Goal: Task Accomplishment & Management: Use online tool/utility

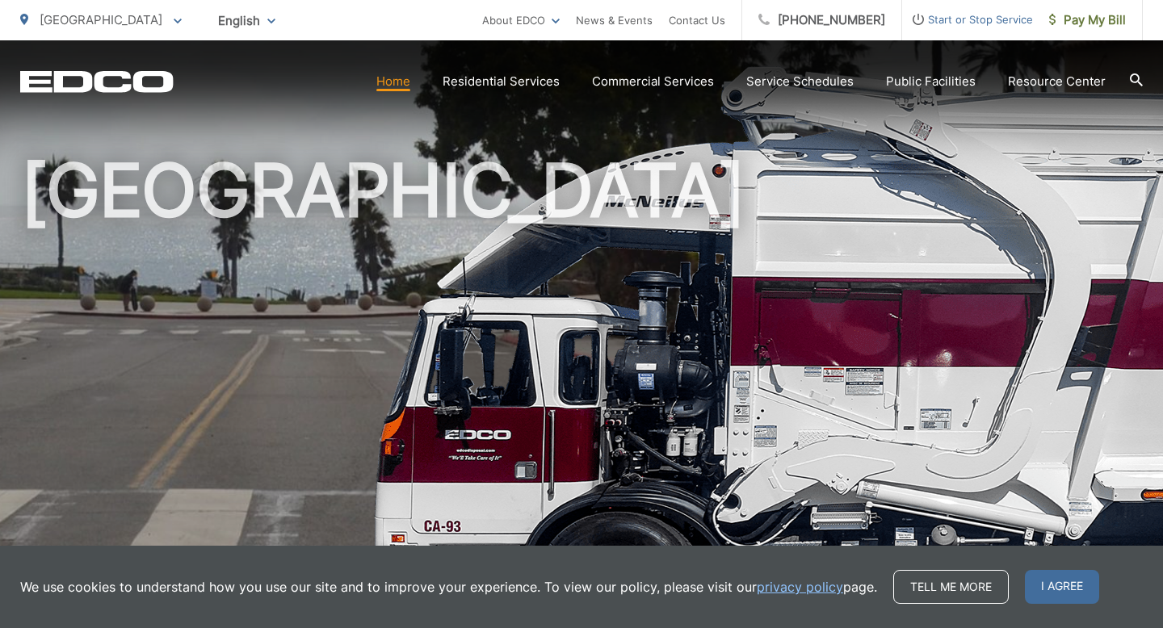
scroll to position [86, 0]
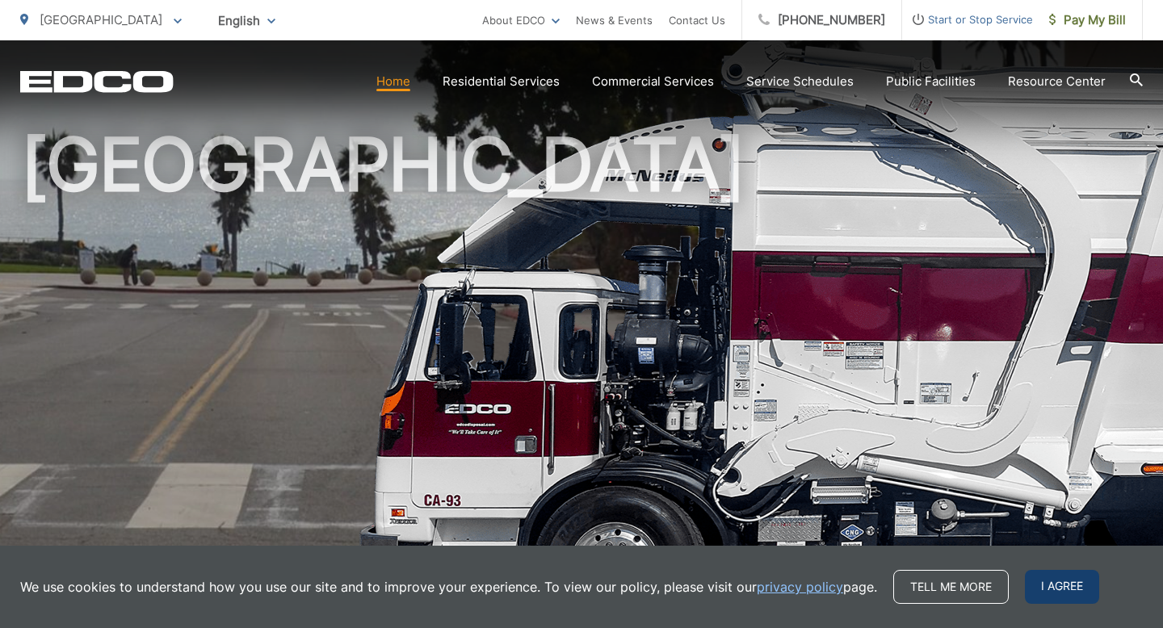
click at [1053, 588] on span "I agree" at bounding box center [1062, 587] width 74 height 34
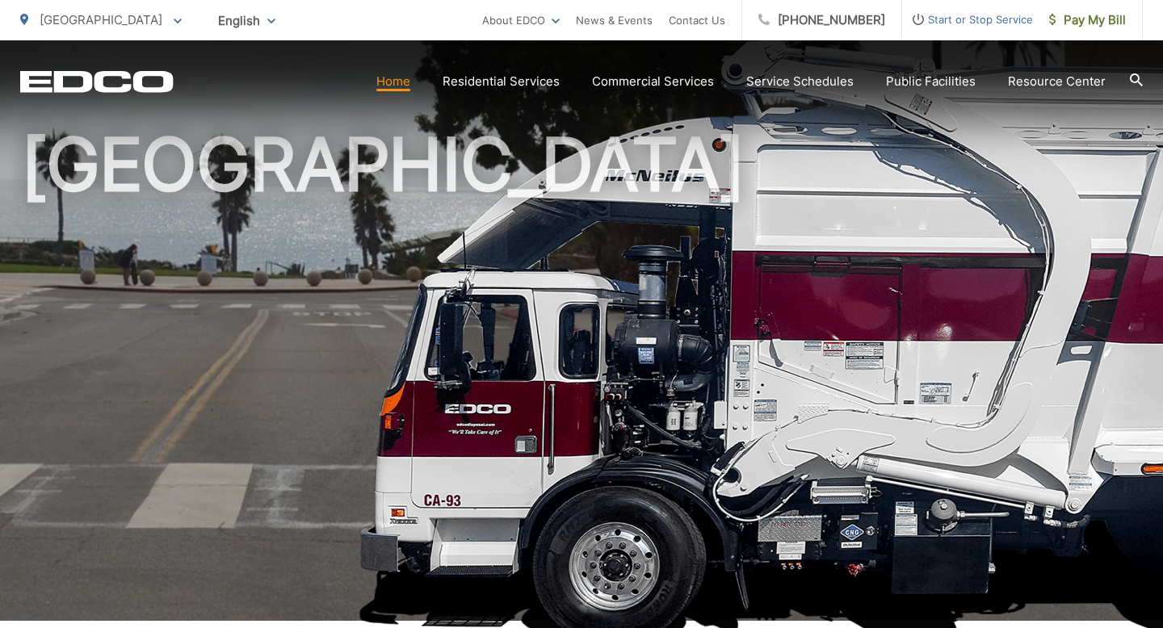
scroll to position [0, 0]
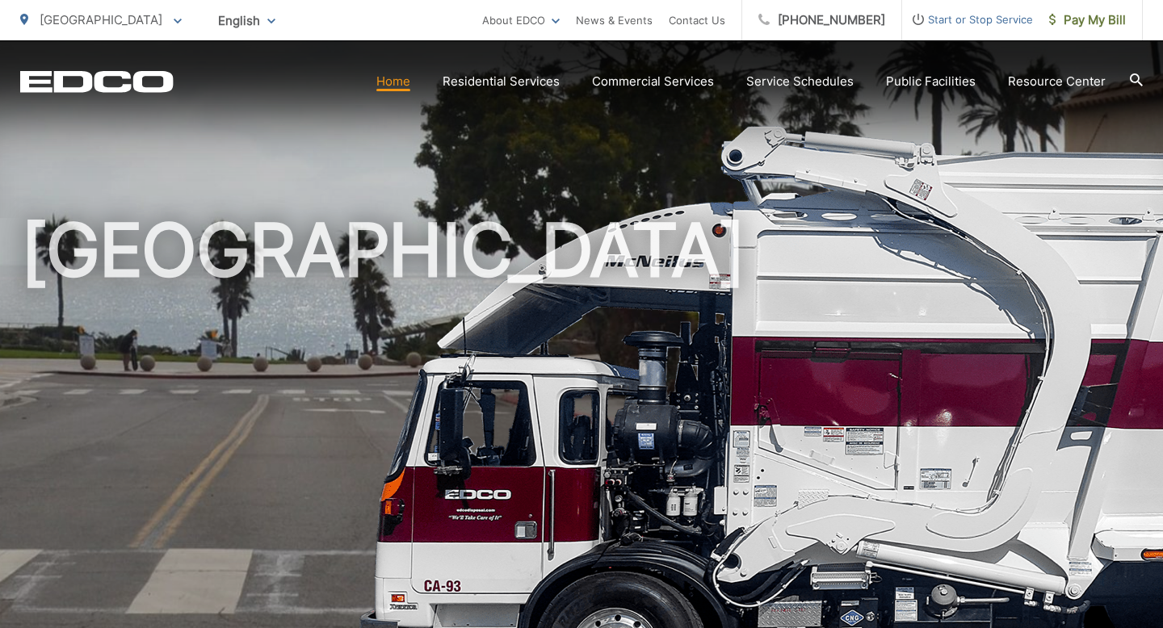
click at [402, 81] on link "Home" at bounding box center [393, 81] width 34 height 19
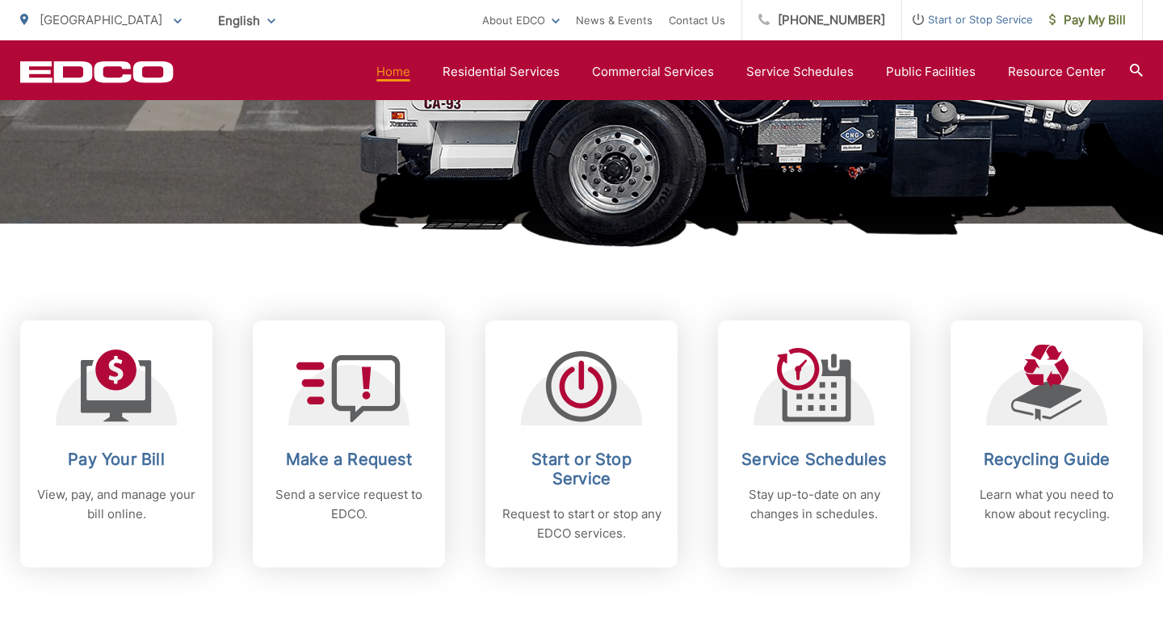
scroll to position [414, 0]
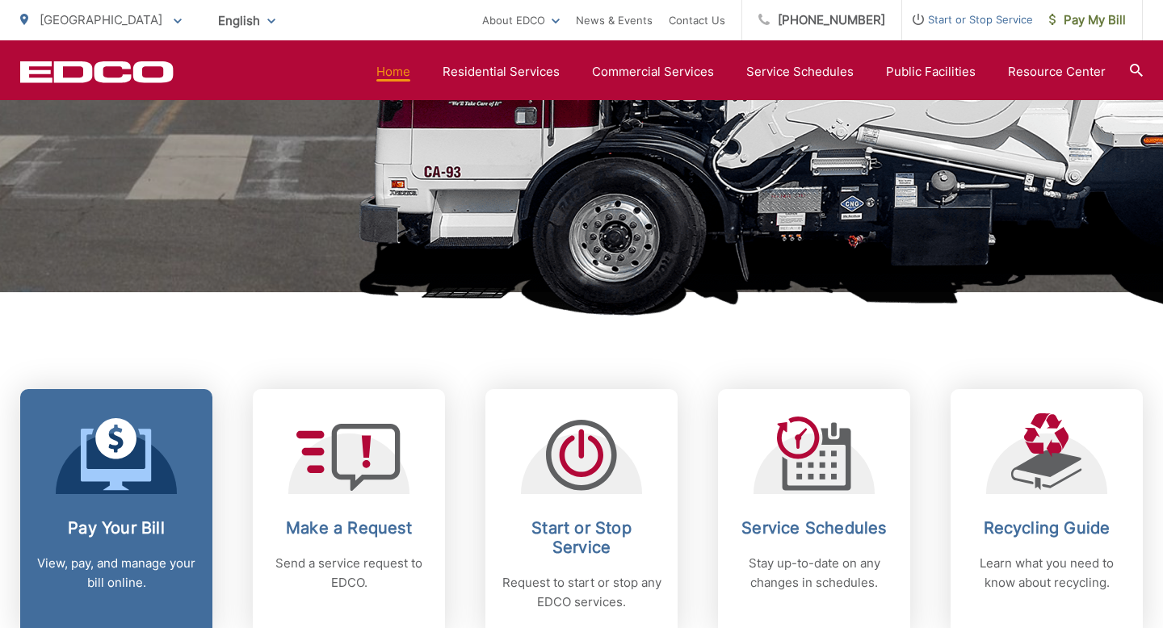
click at [123, 465] on icon at bounding box center [116, 454] width 71 height 73
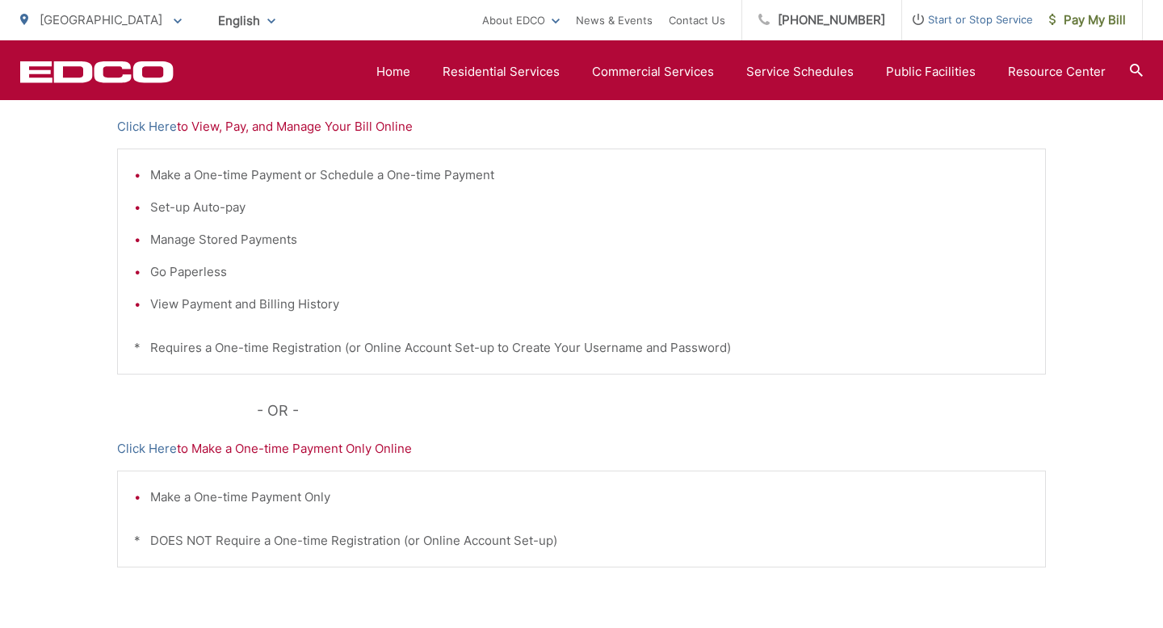
scroll to position [208, 0]
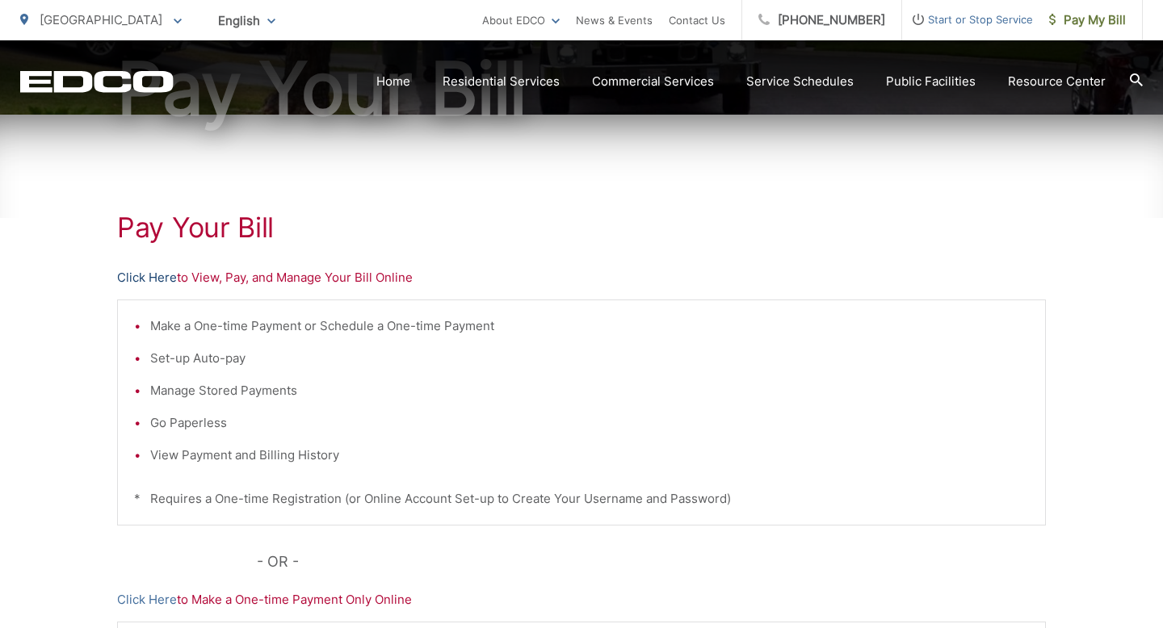
click at [149, 279] on link "Click Here" at bounding box center [147, 277] width 60 height 19
